Goal: Task Accomplishment & Management: Manage account settings

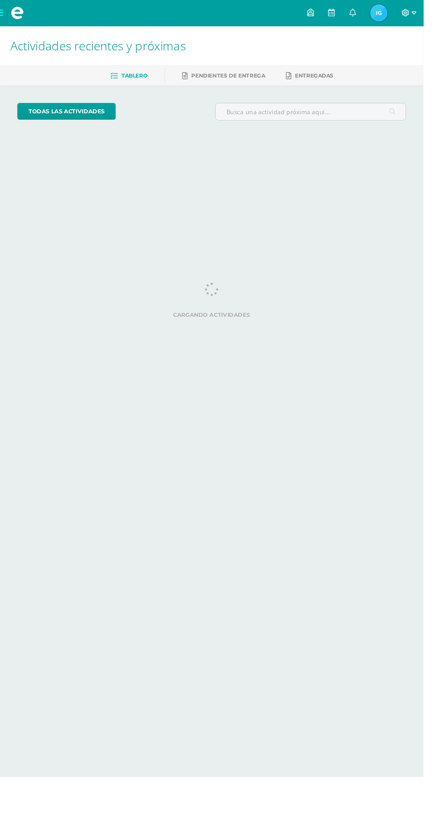
click at [430, 13] on icon at bounding box center [425, 14] width 8 height 8
click at [441, 67] on link "Cerrar sesión" at bounding box center [423, 61] width 72 height 13
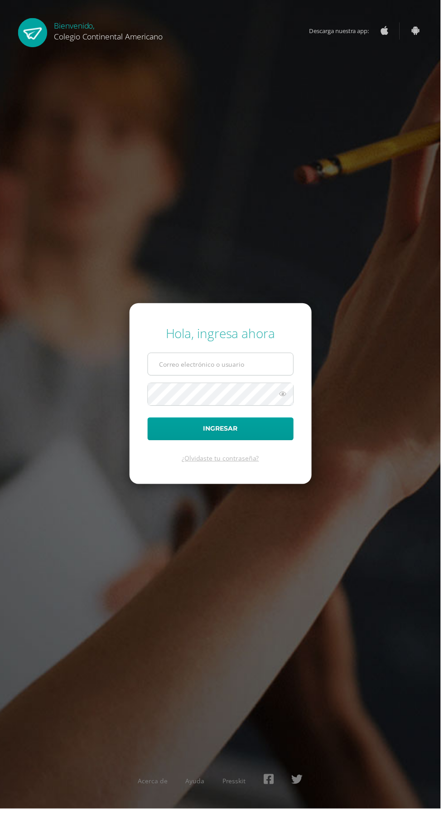
click at [273, 378] on input "text" at bounding box center [222, 367] width 146 height 22
type input "[PERSON_NAME][EMAIL_ADDRESS][DOMAIN_NAME]"
click at [149, 421] on button "Ingresar" at bounding box center [222, 432] width 147 height 23
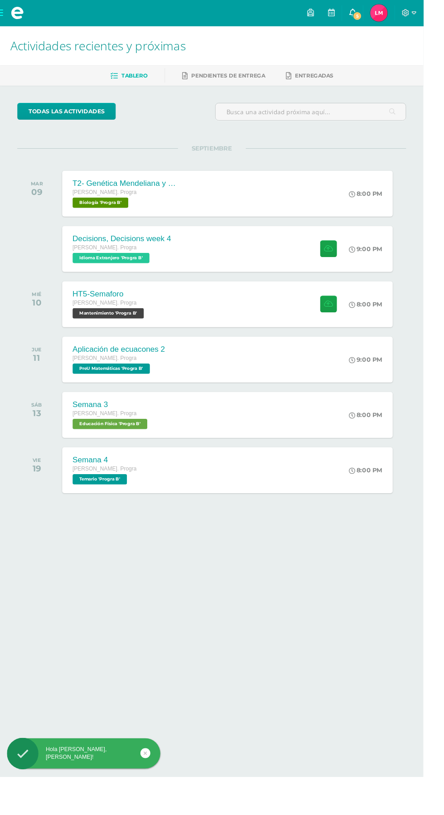
click at [380, 19] on span "5" at bounding box center [375, 17] width 10 height 10
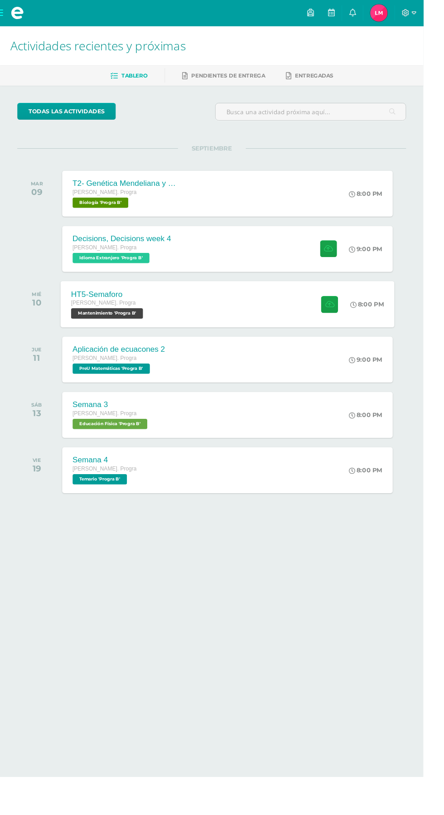
click at [412, 304] on div "8:00 PM" at bounding box center [390, 319] width 48 height 48
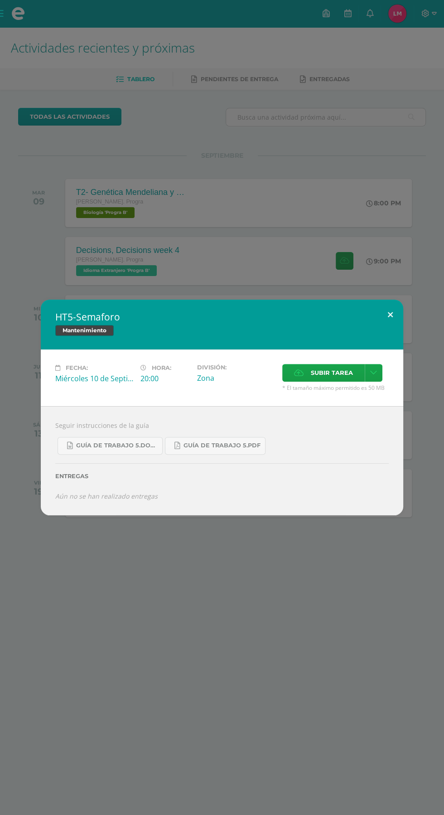
click at [390, 315] on button at bounding box center [391, 315] width 26 height 31
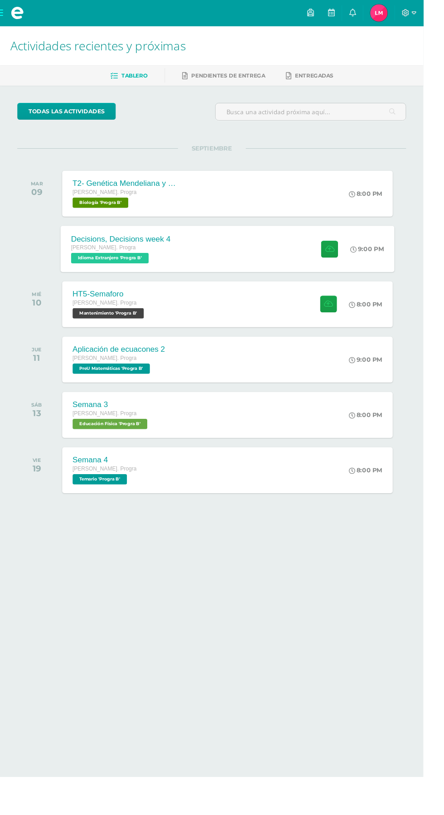
click at [310, 261] on div "Decisions, Decisions week 4 [PERSON_NAME]. Progra Idioma Extranjero 'Progra B' …" at bounding box center [238, 261] width 350 height 48
